Goal: Task Accomplishment & Management: Manage account settings

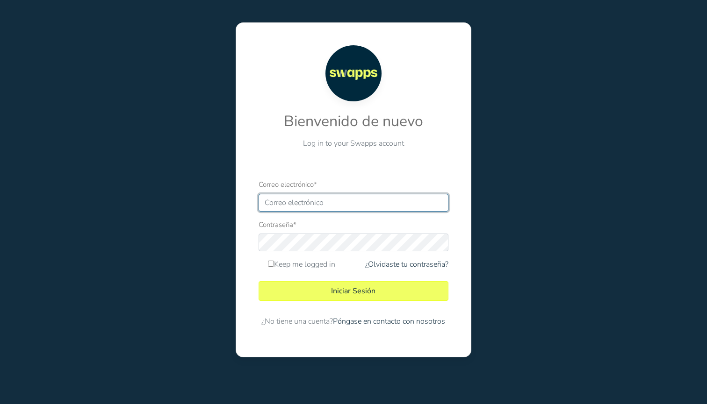
type input "tatarozo@gmail.com"
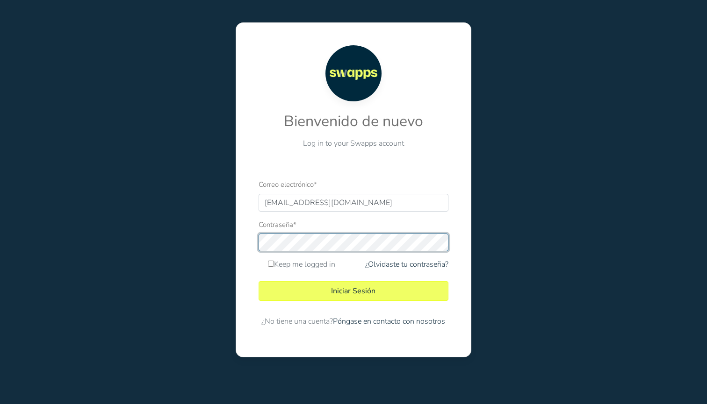
click at [353, 291] on button "Iniciar Sesión" at bounding box center [353, 291] width 189 height 20
click at [326, 289] on button "Iniciar Sesión" at bounding box center [353, 291] width 189 height 20
click at [331, 295] on button "Iniciar Sesión" at bounding box center [353, 291] width 189 height 20
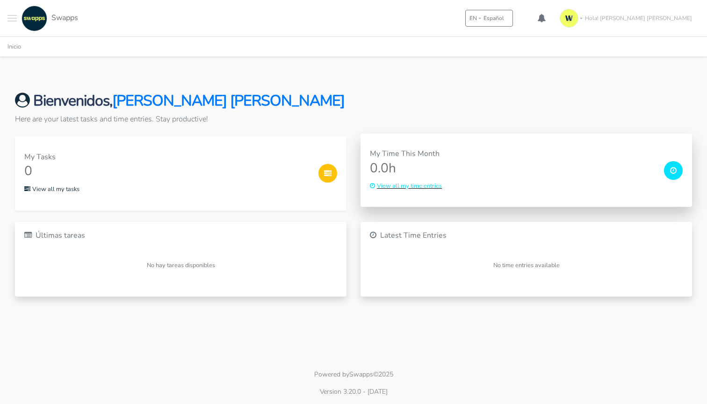
click at [430, 189] on small "View all my time entries" at bounding box center [406, 186] width 72 height 8
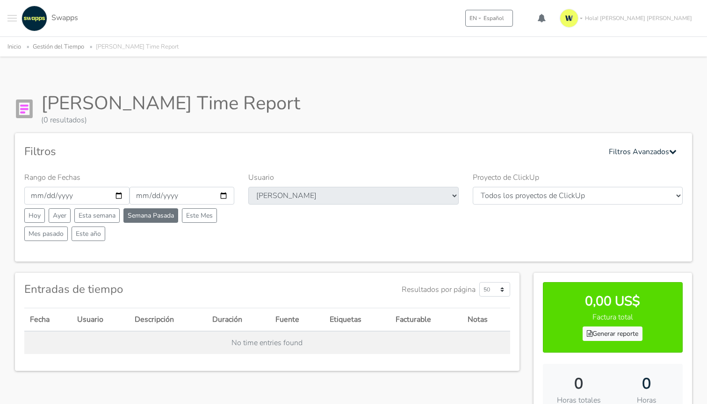
click at [150, 217] on button "Semana Pasada" at bounding box center [150, 216] width 55 height 14
type input "[DATE]"
click at [49, 237] on button "Mes pasado" at bounding box center [45, 234] width 43 height 14
type input "2025-08-01"
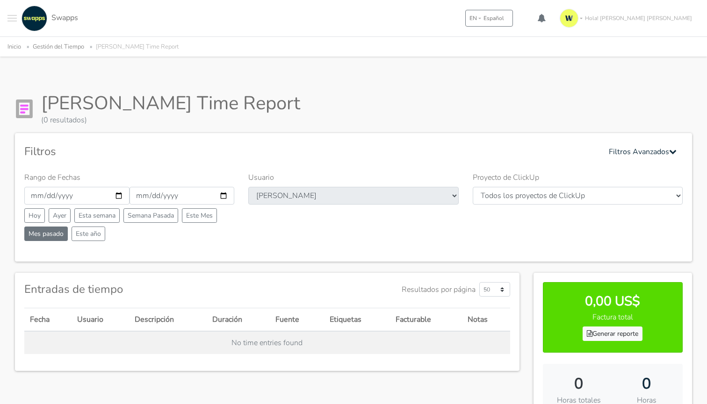
type input "[DATE]"
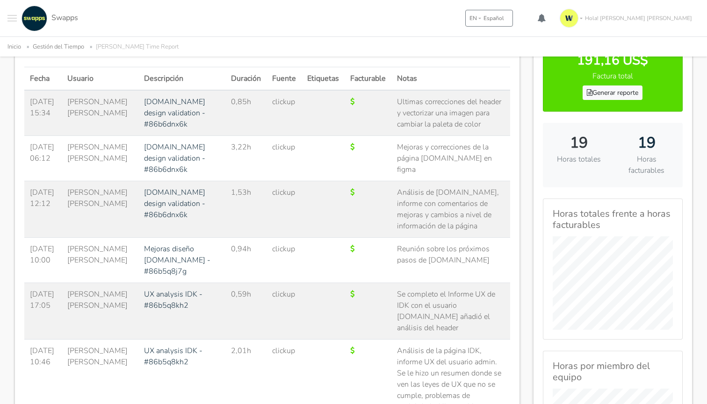
scroll to position [31, 0]
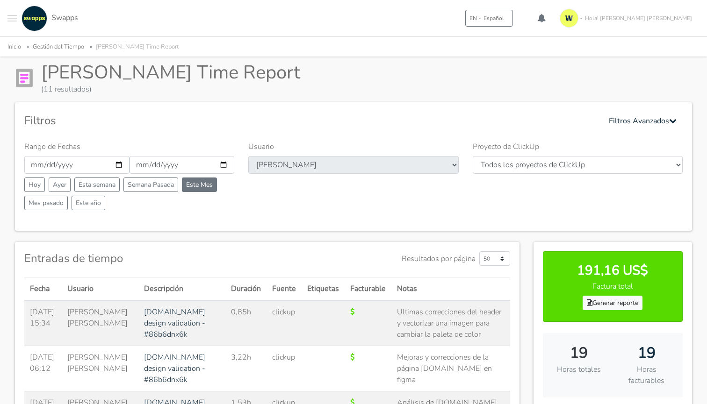
click at [197, 187] on button "Este Mes" at bounding box center [199, 185] width 35 height 14
type input "[DATE]"
